Goal: Task Accomplishment & Management: Complete application form

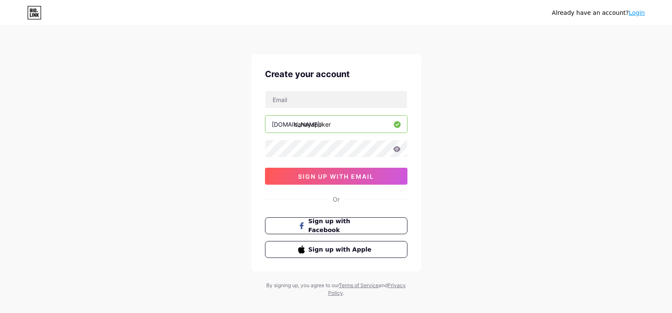
type input "[EMAIL_ADDRESS][DOMAIN_NAME]"
click at [394, 151] on icon at bounding box center [397, 149] width 8 height 6
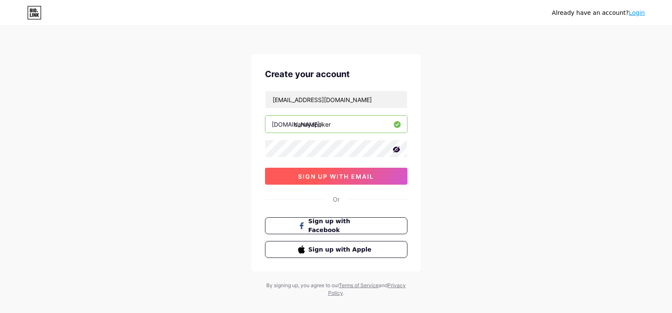
click at [371, 170] on button "sign up with email" at bounding box center [336, 176] width 142 height 17
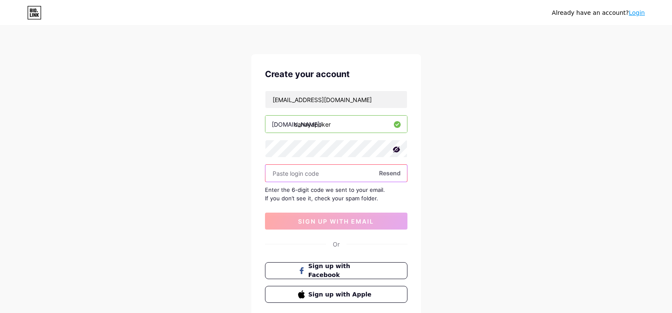
click at [391, 178] on input "text" at bounding box center [336, 173] width 142 height 17
click at [391, 170] on span "Resend" at bounding box center [390, 173] width 22 height 9
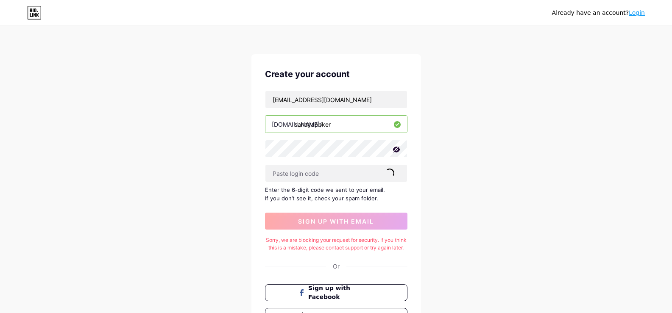
click at [564, 130] on div "Already have an account? Login Create your account [EMAIL_ADDRESS][DOMAIN_NAME]…" at bounding box center [336, 195] width 672 height 391
click at [487, 142] on div "Already have an account? Login Create your account [EMAIL_ADDRESS][DOMAIN_NAME]…" at bounding box center [336, 195] width 672 height 391
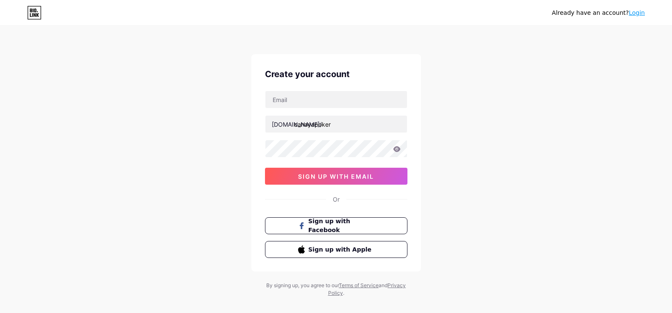
type input "[EMAIL_ADDRESS][DOMAIN_NAME]"
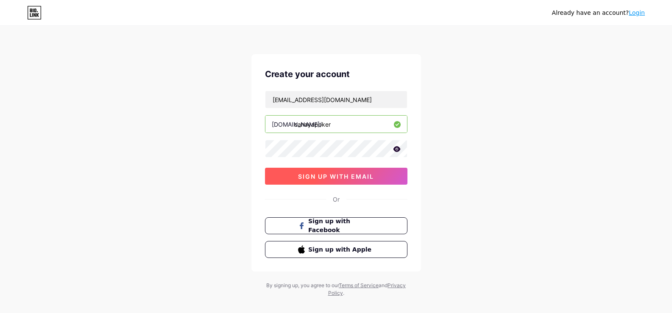
click at [378, 178] on button "sign up with email" at bounding box center [336, 176] width 142 height 17
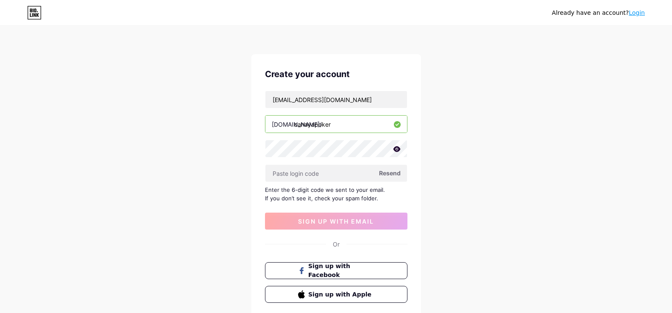
click at [392, 173] on span "Resend" at bounding box center [390, 173] width 22 height 9
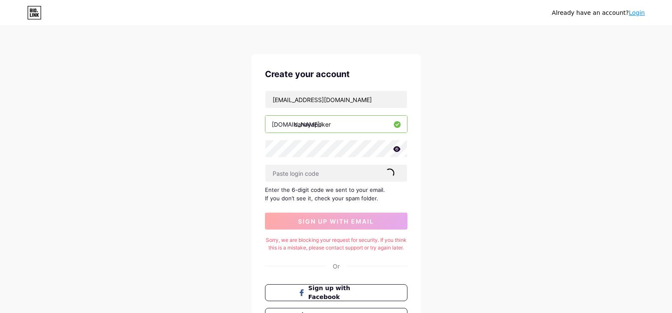
click at [431, 206] on div "Already have an account? Login Create your account [EMAIL_ADDRESS][DOMAIN_NAME]…" at bounding box center [336, 195] width 672 height 391
click at [430, 200] on div "Already have an account? Login Create your account [EMAIL_ADDRESS][DOMAIN_NAME]…" at bounding box center [336, 195] width 672 height 391
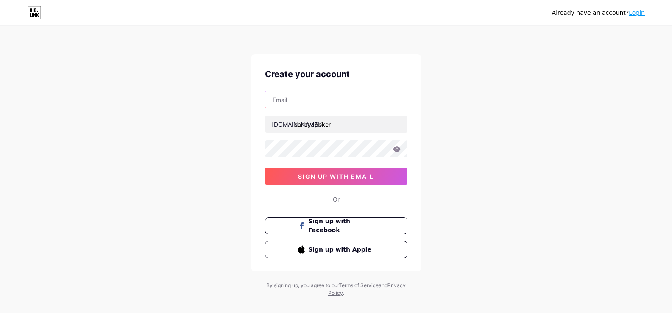
click at [335, 103] on input "text" at bounding box center [336, 99] width 142 height 17
type input "[EMAIL_ADDRESS][DOMAIN_NAME]"
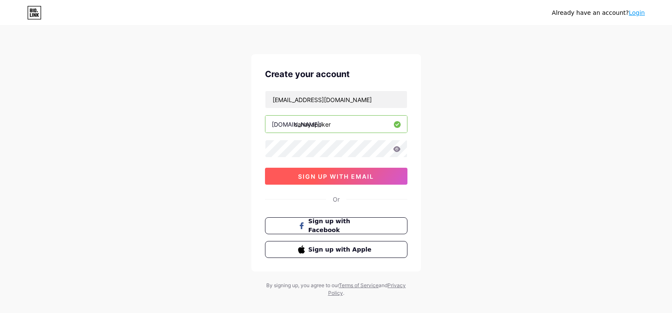
click at [358, 172] on button "sign up with email" at bounding box center [336, 176] width 142 height 17
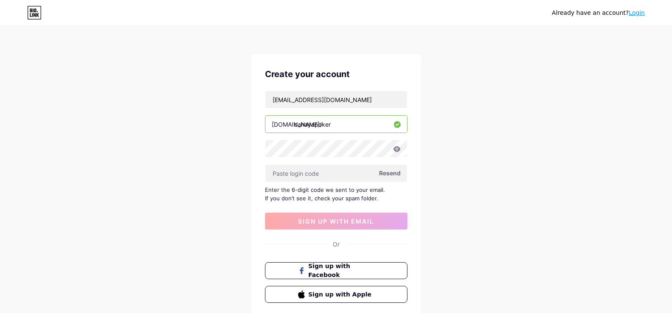
click at [385, 172] on span "Resend" at bounding box center [390, 173] width 22 height 9
